Goal: Find specific page/section: Find specific page/section

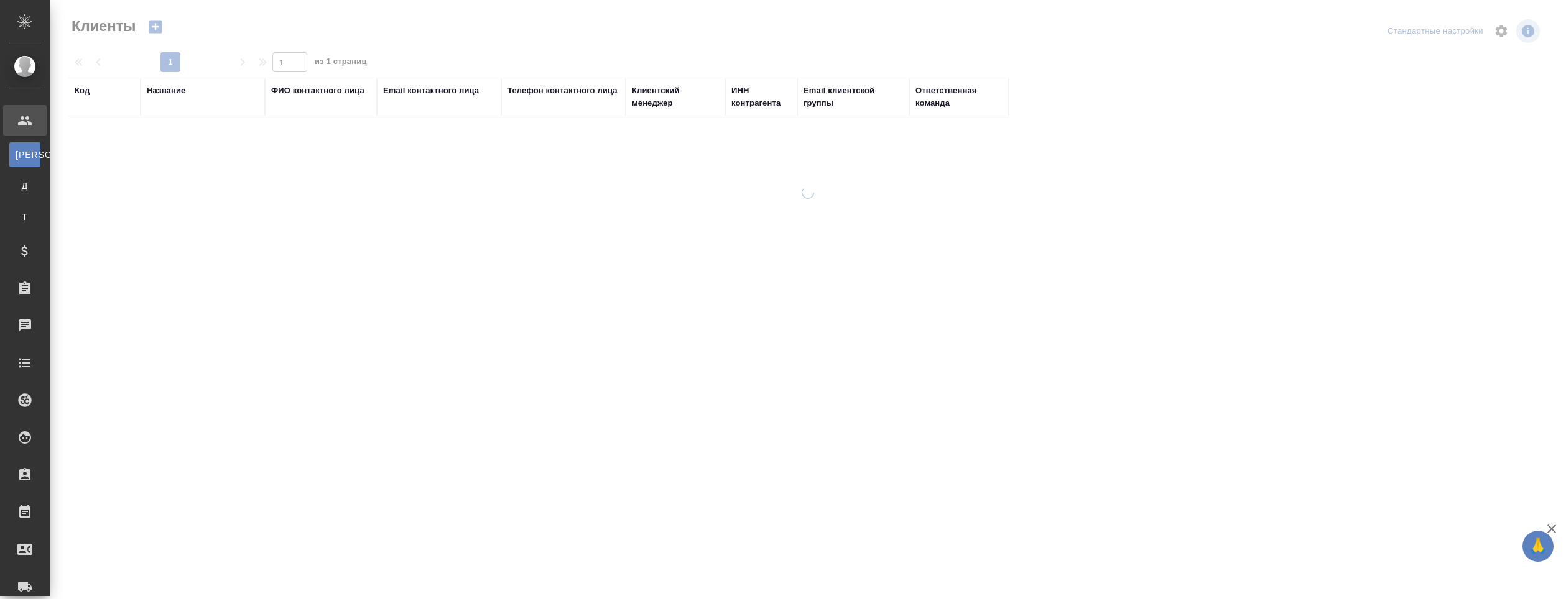
select select "RU"
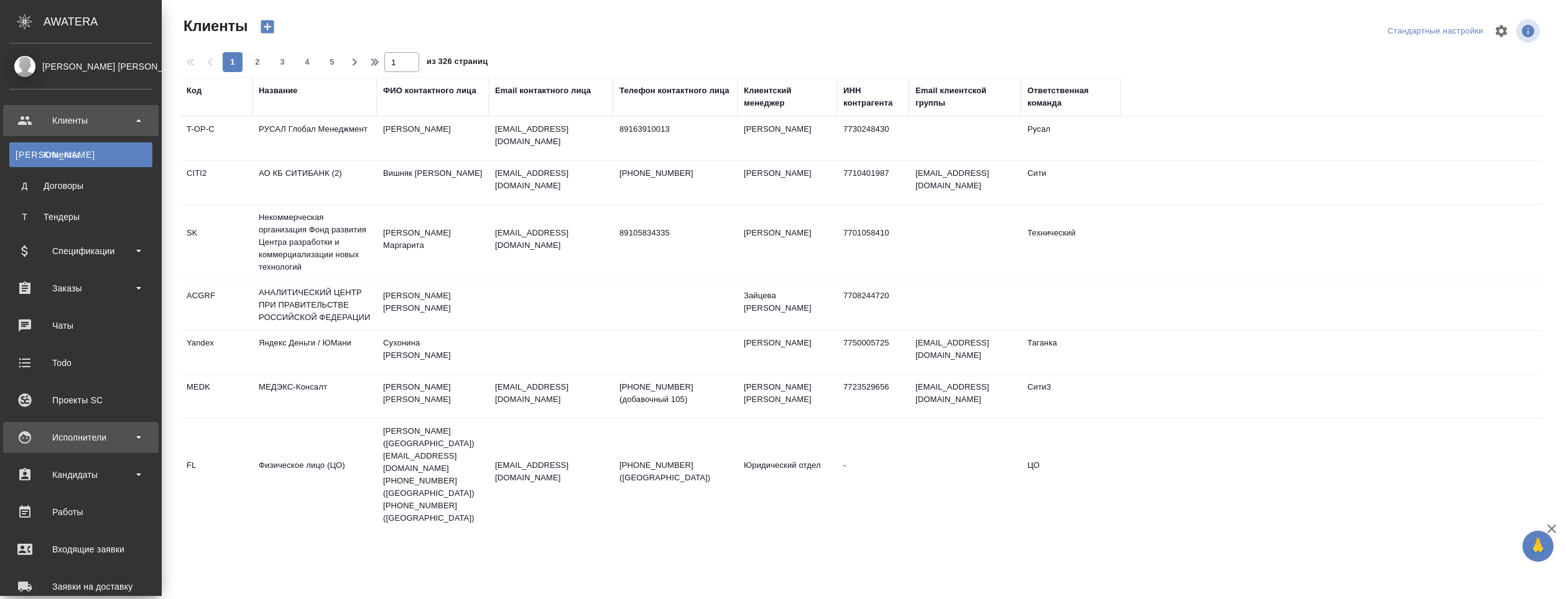
click at [85, 438] on div "Исполнители" at bounding box center [80, 437] width 143 height 19
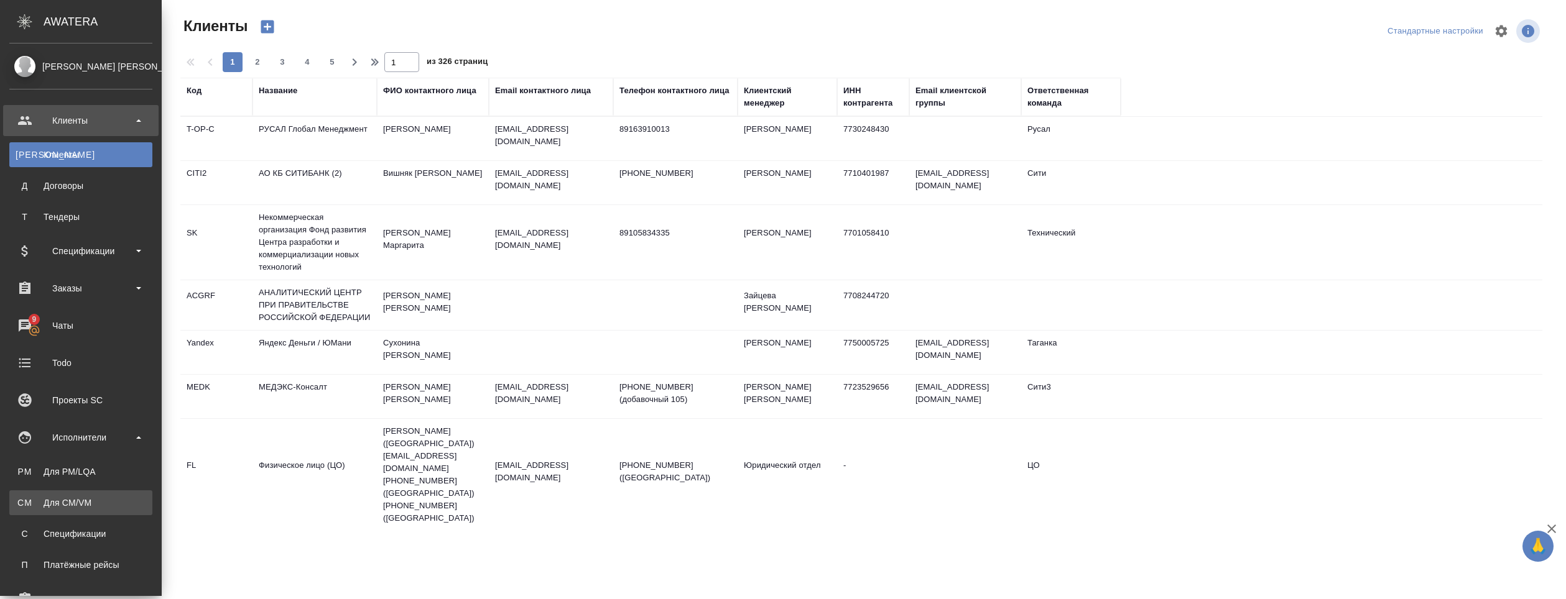
click at [79, 507] on div "Для CM/VM" at bounding box center [81, 503] width 131 height 12
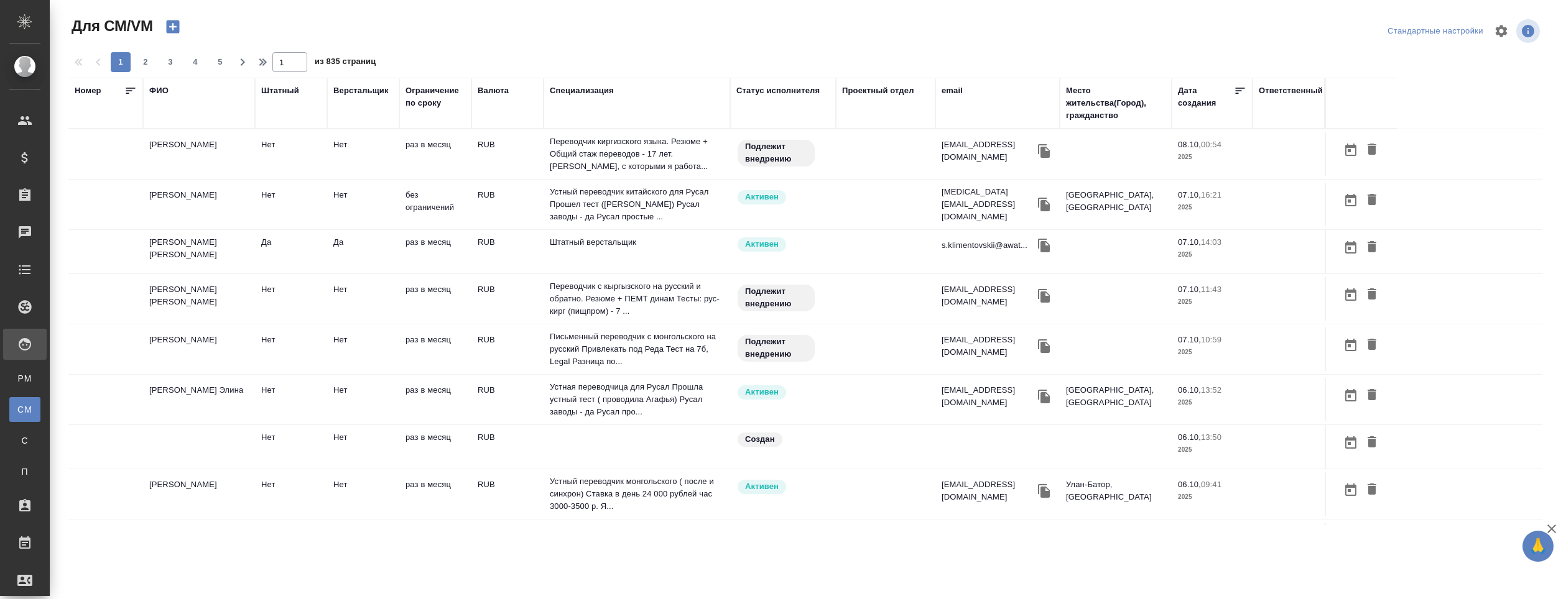
click at [155, 90] on div "ФИО" at bounding box center [158, 91] width 19 height 12
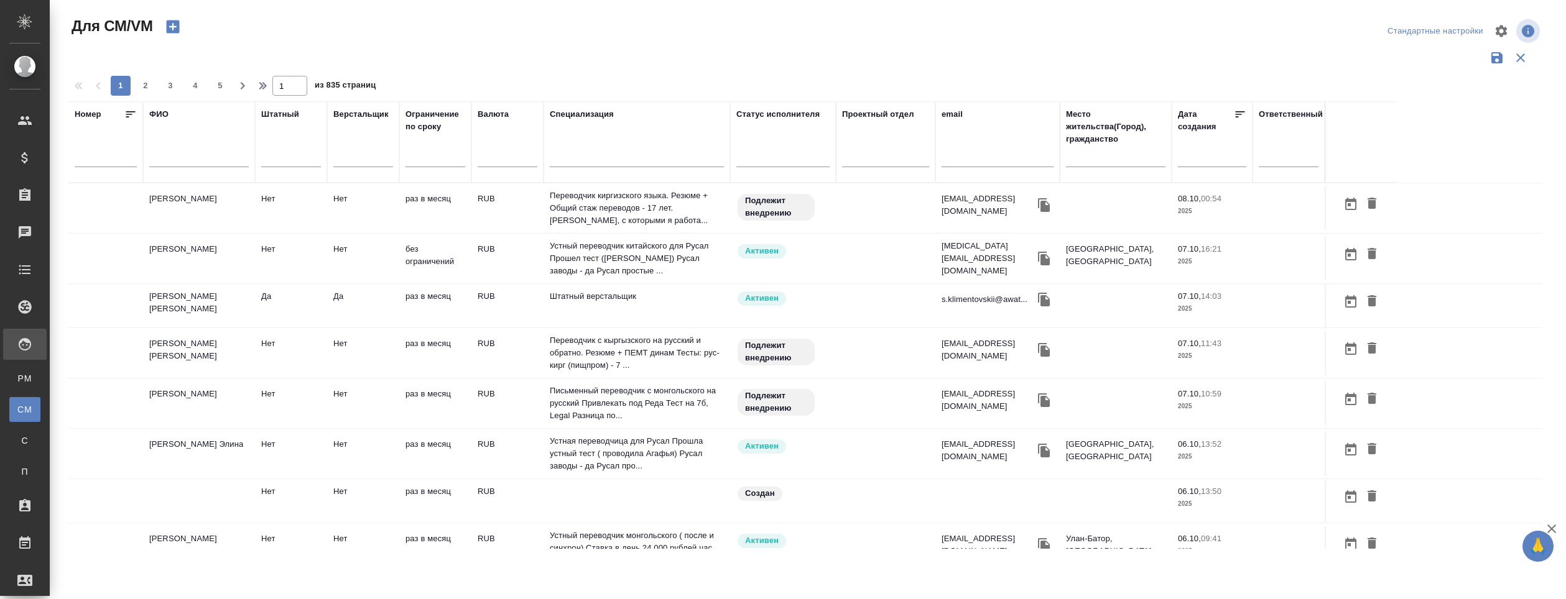
click at [177, 160] on input "text" at bounding box center [198, 160] width 99 height 16
type input "[PERSON_NAME]"
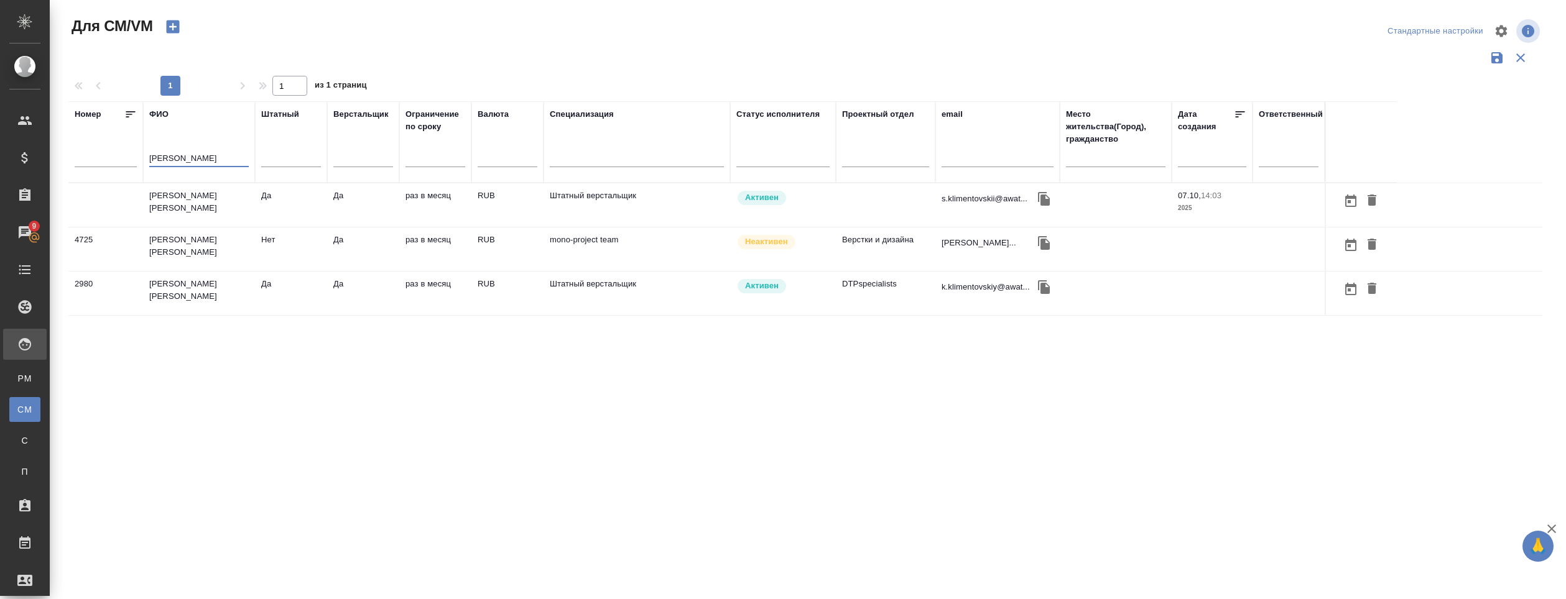
click at [226, 195] on td "[PERSON_NAME] [PERSON_NAME]" at bounding box center [199, 205] width 112 height 44
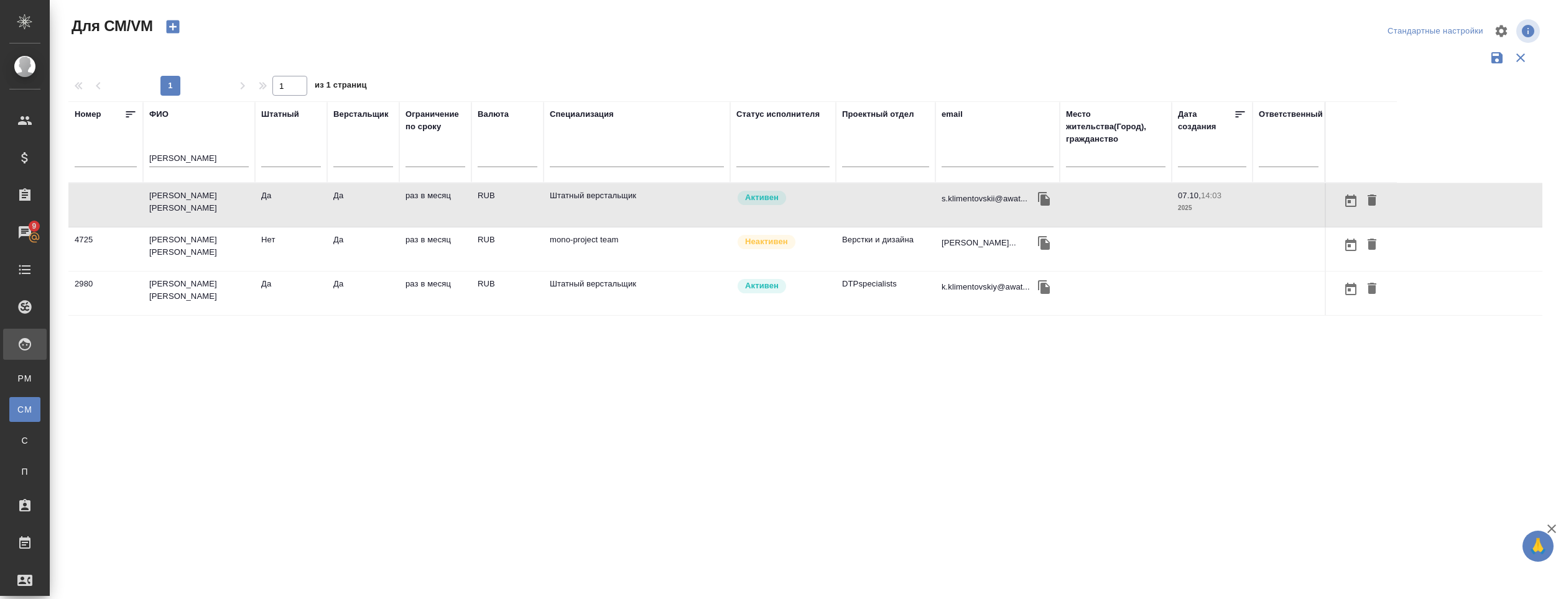
click at [226, 195] on td "[PERSON_NAME] [PERSON_NAME]" at bounding box center [199, 205] width 112 height 44
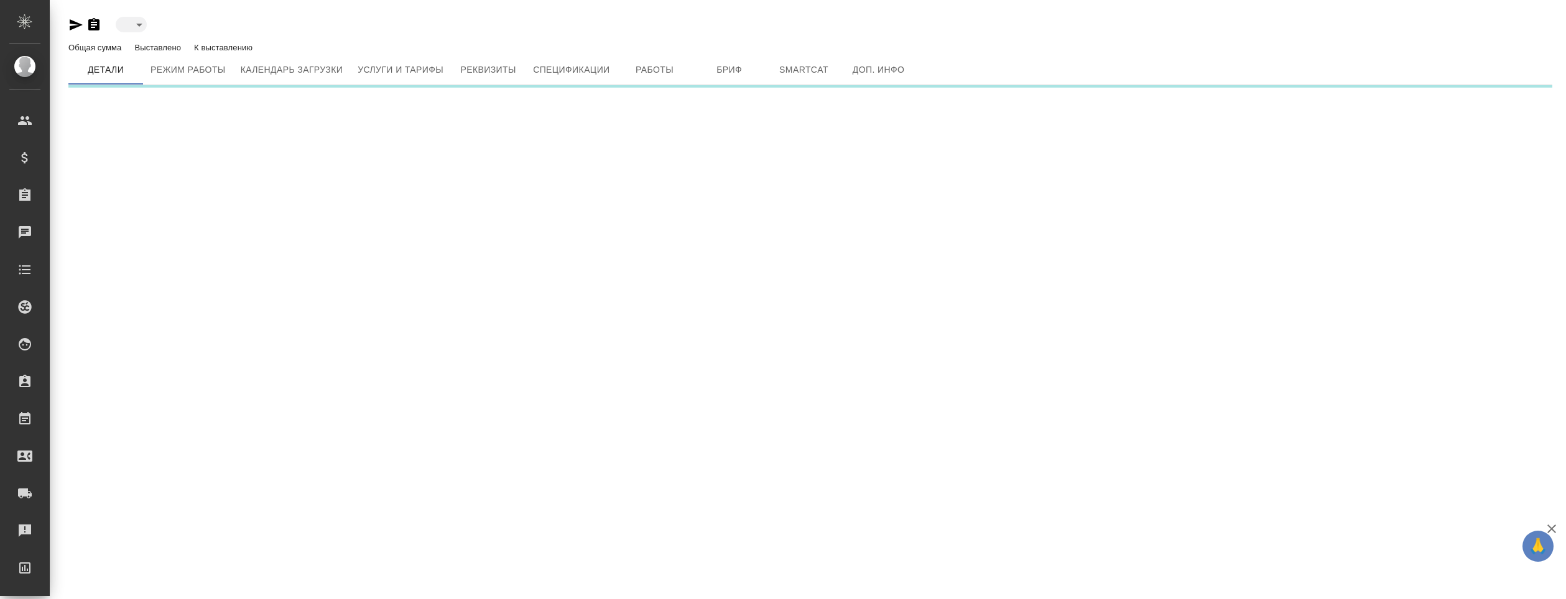
type input "active"
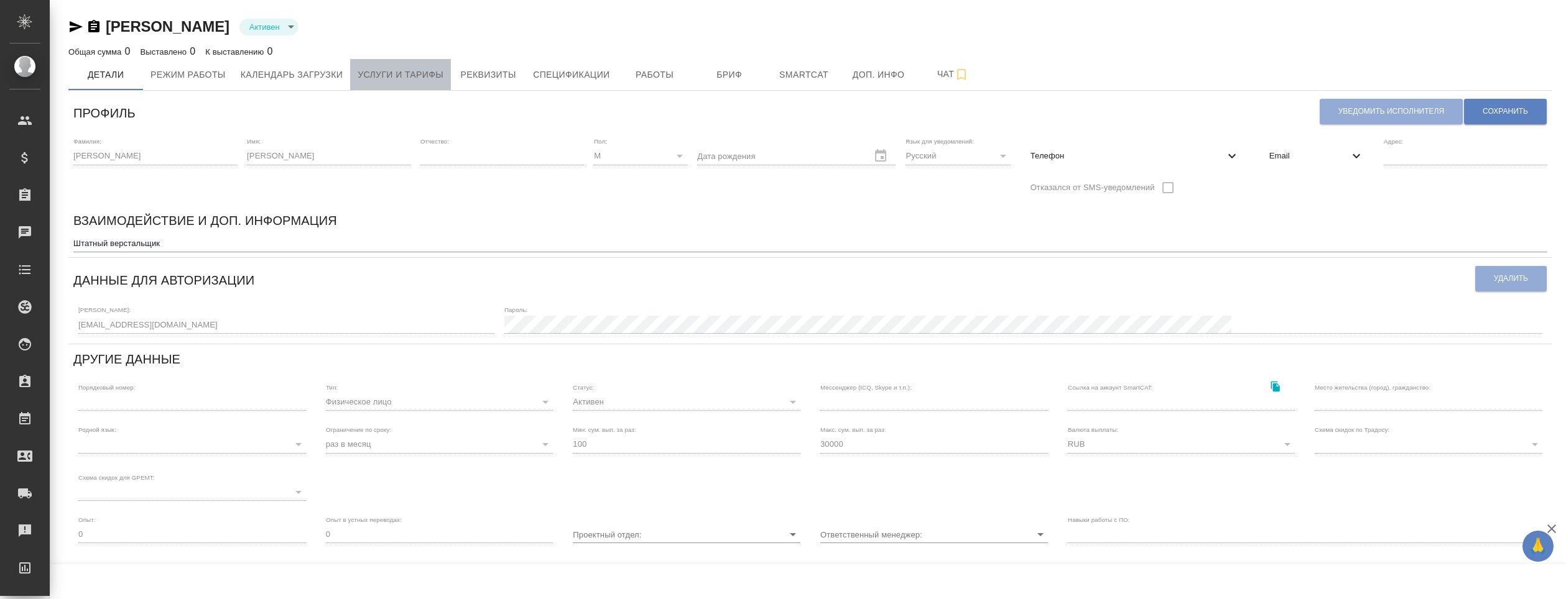
click at [392, 76] on span "Услуги и тарифы" at bounding box center [400, 75] width 86 height 16
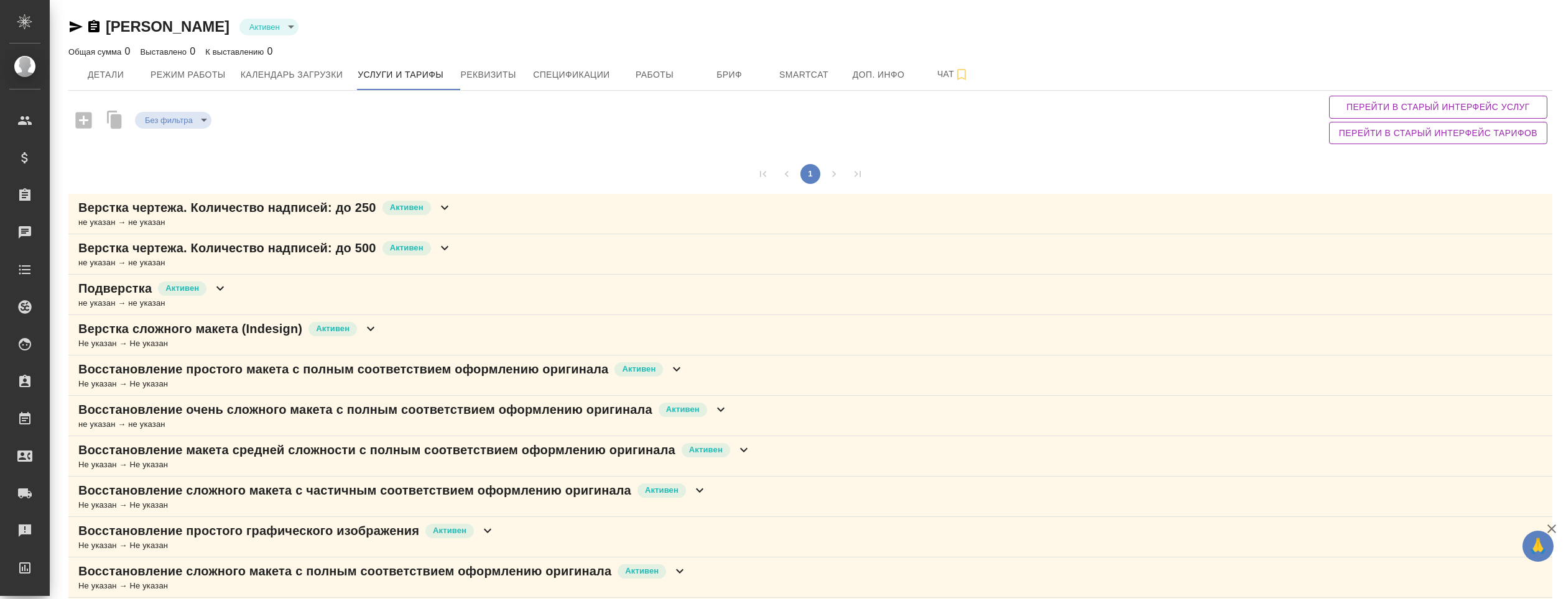
click at [452, 210] on icon at bounding box center [444, 207] width 15 height 15
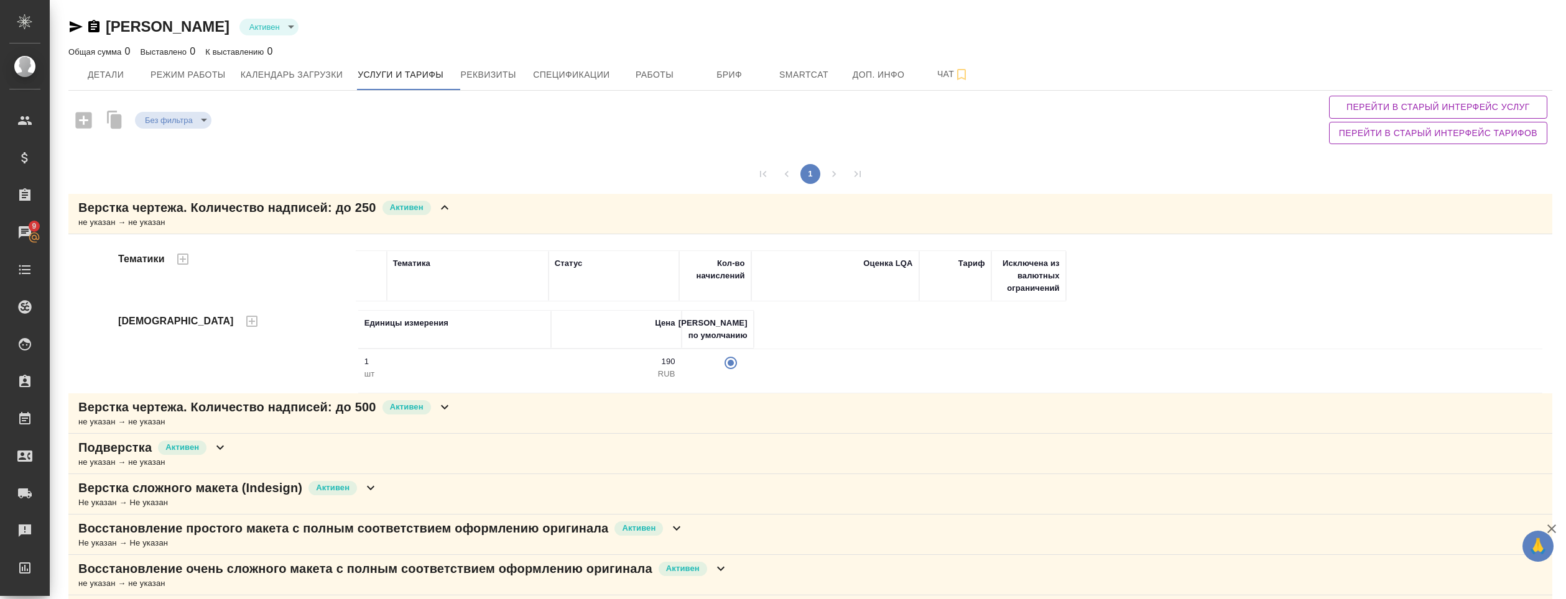
click at [452, 408] on icon at bounding box center [444, 407] width 15 height 15
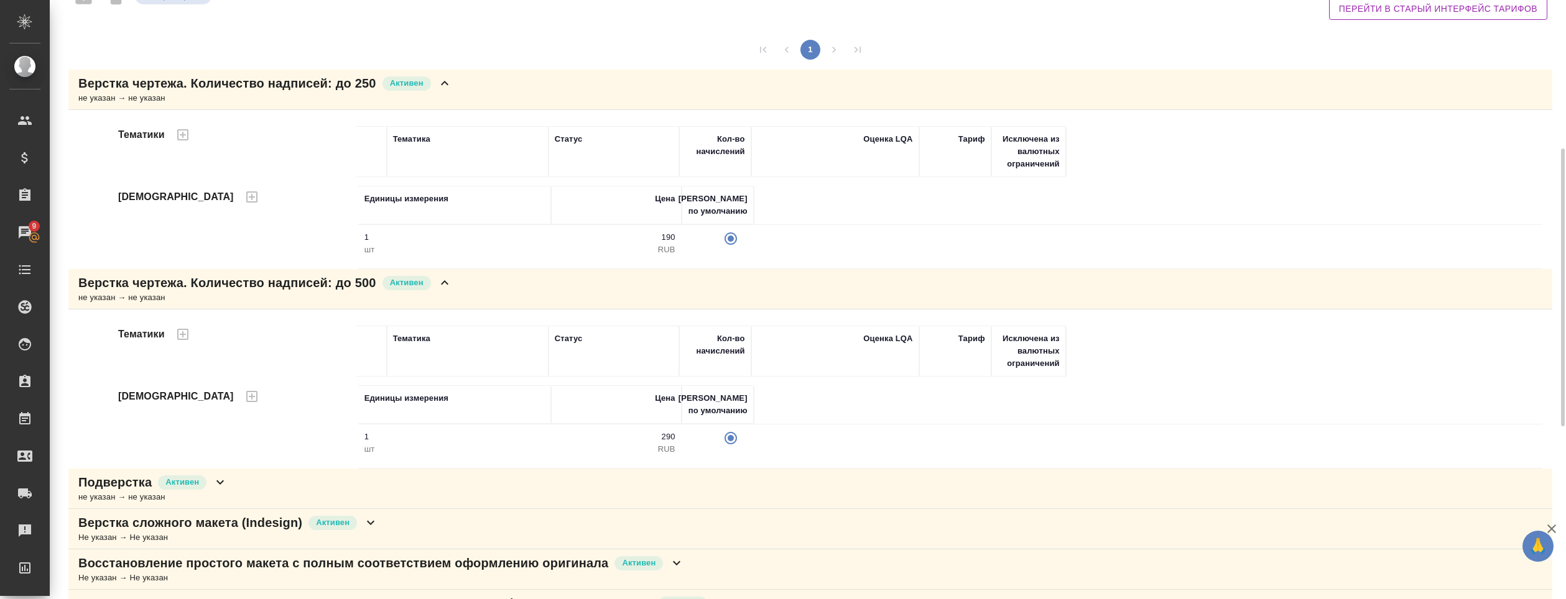
scroll to position [187, 0]
